Goal: Task Accomplishment & Management: Use online tool/utility

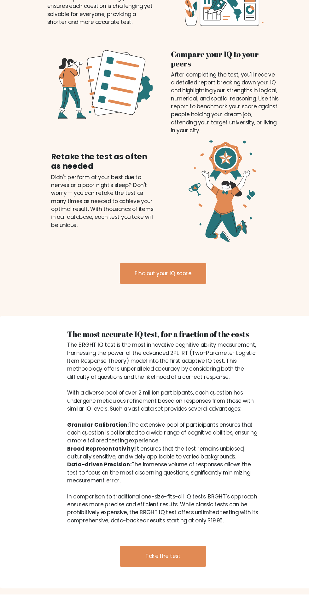
scroll to position [493, 0]
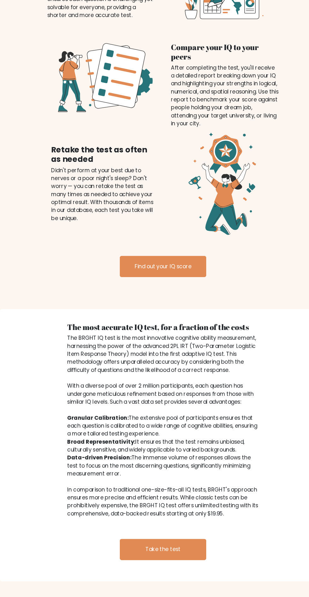
click at [27, 418] on div "The most accurate IQ test, for a fraction of the costs The BRGHT IQ test is the…" at bounding box center [154, 451] width 309 height 258
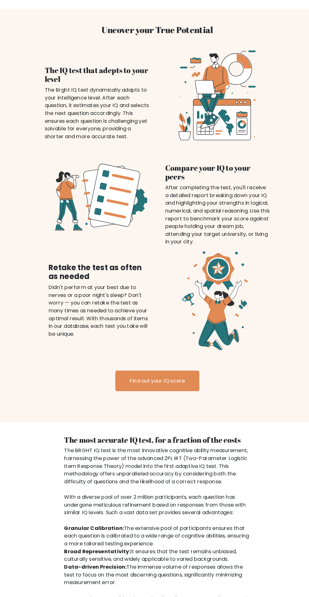
scroll to position [516, 0]
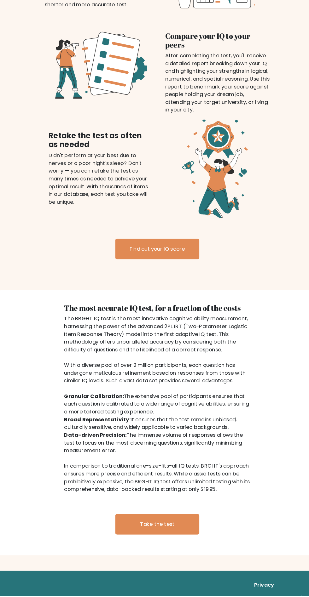
click at [179, 532] on link "Take the test" at bounding box center [154, 527] width 82 height 20
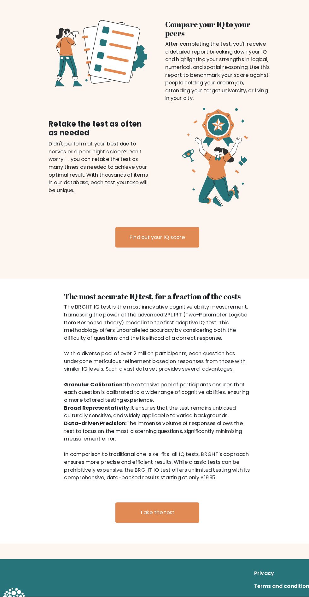
scroll to position [560, 0]
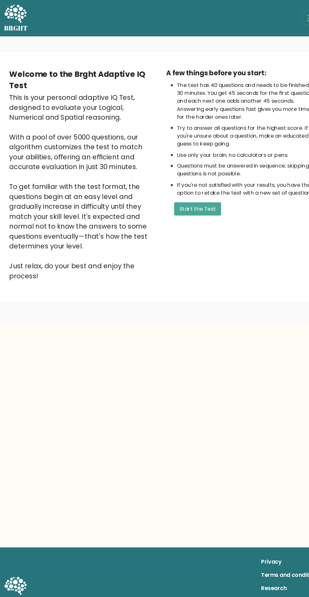
click at [196, 199] on button "Start the Test" at bounding box center [188, 199] width 45 height 13
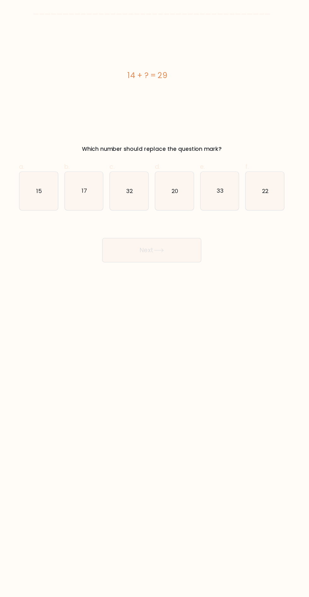
click at [63, 170] on icon "15" at bounding box center [61, 158] width 32 height 32
click at [154, 299] on input "a. 15" at bounding box center [154, 301] width 0 height 4
radio input "true"
click at [182, 215] on button "Next" at bounding box center [154, 207] width 82 height 20
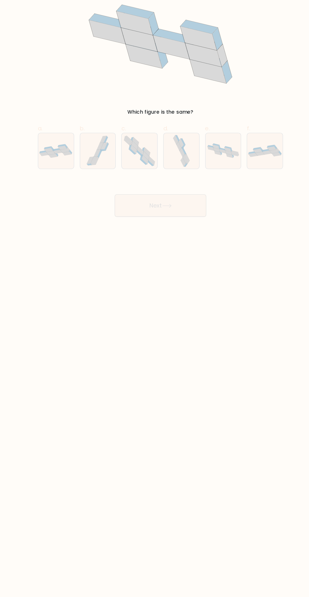
click at [58, 162] on icon at bounding box center [59, 162] width 8 height 3
click at [154, 299] on input "a." at bounding box center [154, 301] width 0 height 4
radio input "true"
click at [169, 214] on button "Next" at bounding box center [154, 207] width 82 height 20
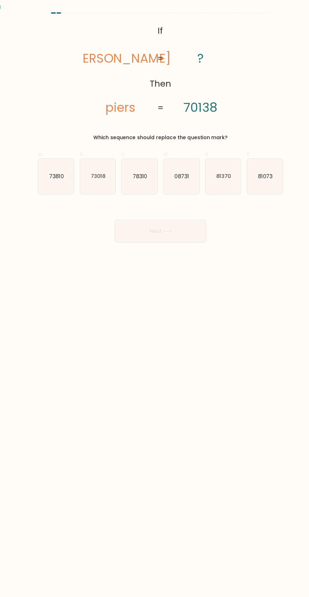
copy body "0:42 Level 3 @import url('https://fonts.googleapis.com/css?family=Abril+Fatface…"
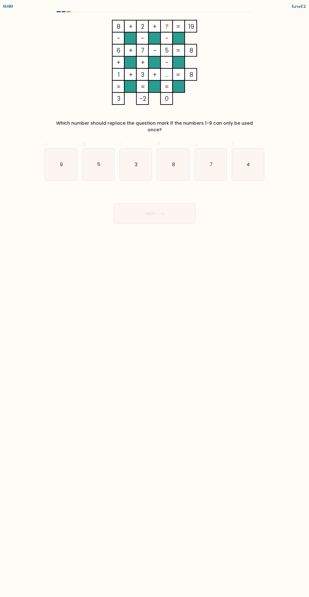
click at [7, 101] on form at bounding box center [154, 117] width 309 height 213
